Goal: Task Accomplishment & Management: Manage account settings

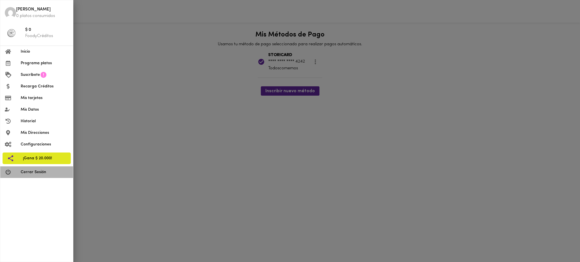
click at [42, 174] on span "Cerrar Sesión" at bounding box center [45, 172] width 48 height 6
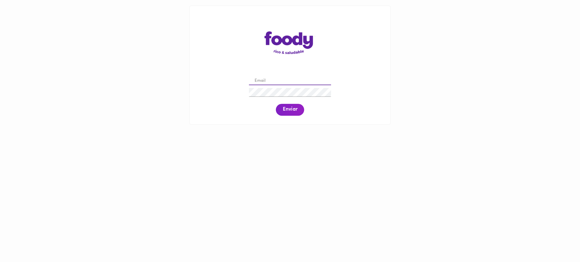
click at [284, 79] on input "email" at bounding box center [290, 81] width 82 height 9
paste input "[STREET_ADDRESS] 11 - 71"
drag, startPoint x: 295, startPoint y: 80, endPoint x: 246, endPoint y: 84, distance: 48.3
click at [246, 84] on div "[STREET_ADDRESS] 11 - 71 Enviar" at bounding box center [289, 95] width 189 height 43
type input "[EMAIL_ADDRESS][DOMAIN_NAME]"
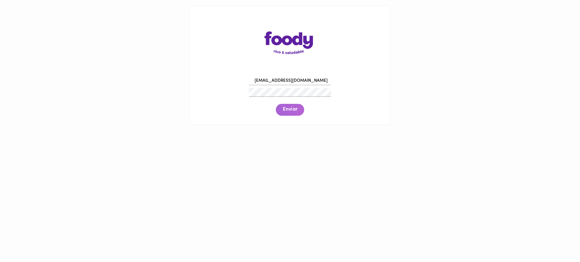
click at [292, 111] on span "Enviar" at bounding box center [290, 110] width 15 height 6
